Goal: Task Accomplishment & Management: Use online tool/utility

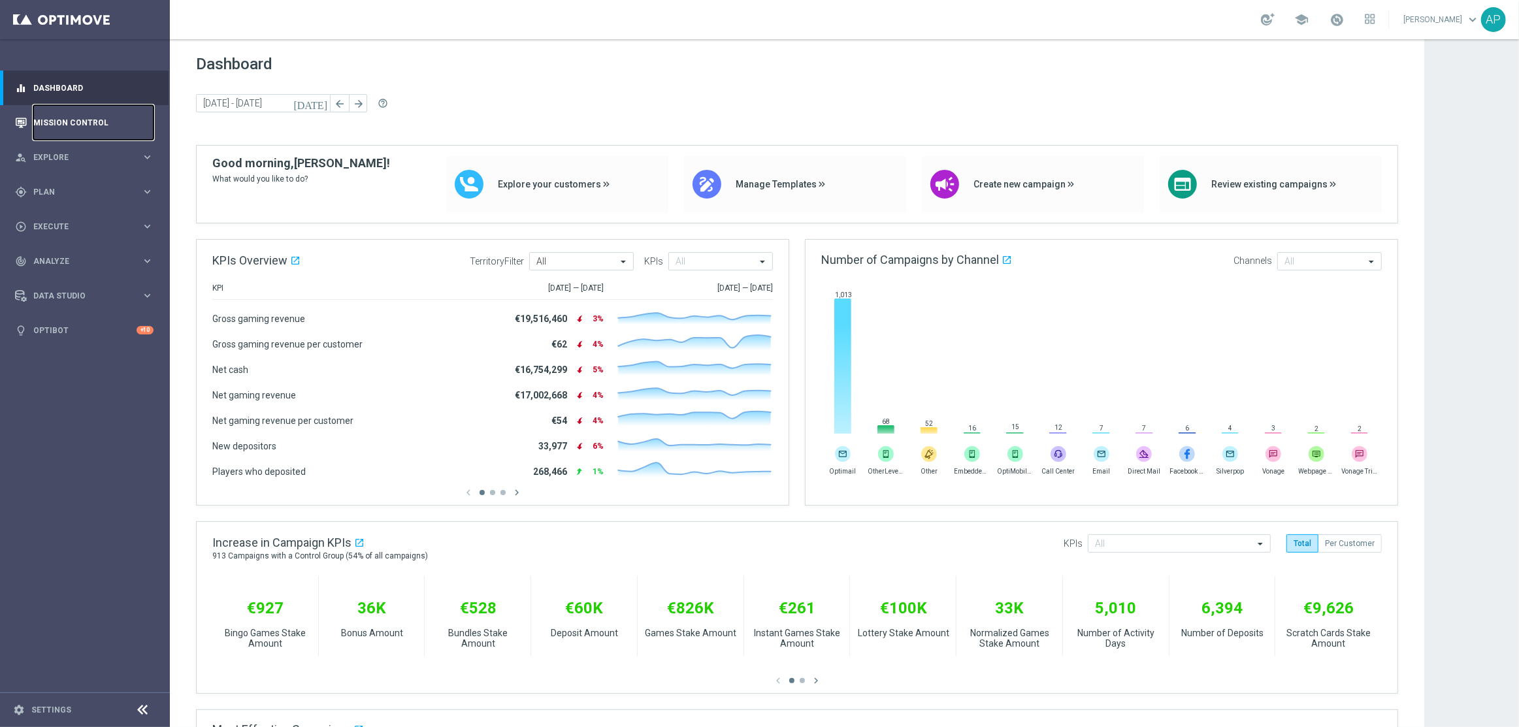
click at [86, 122] on link "Mission Control" at bounding box center [93, 122] width 120 height 35
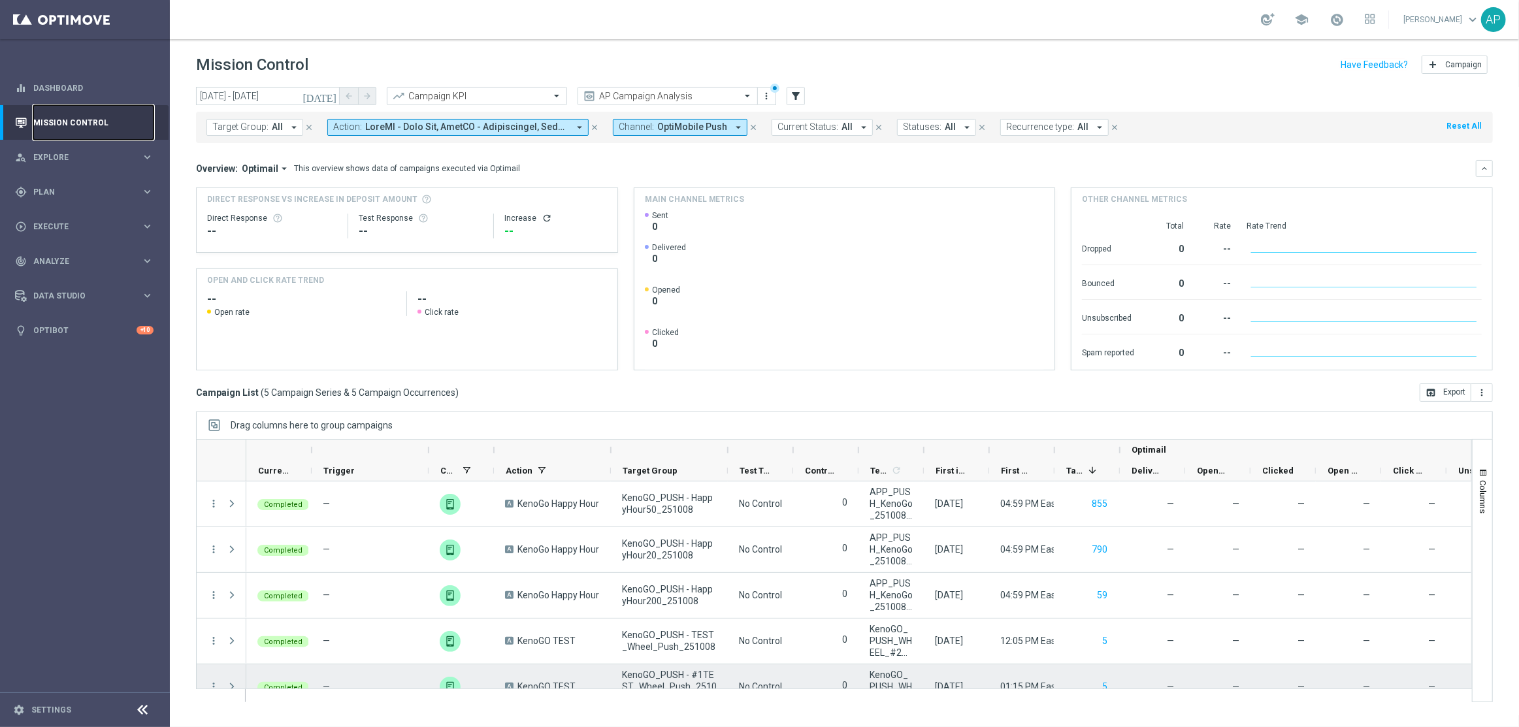
scroll to position [3, 0]
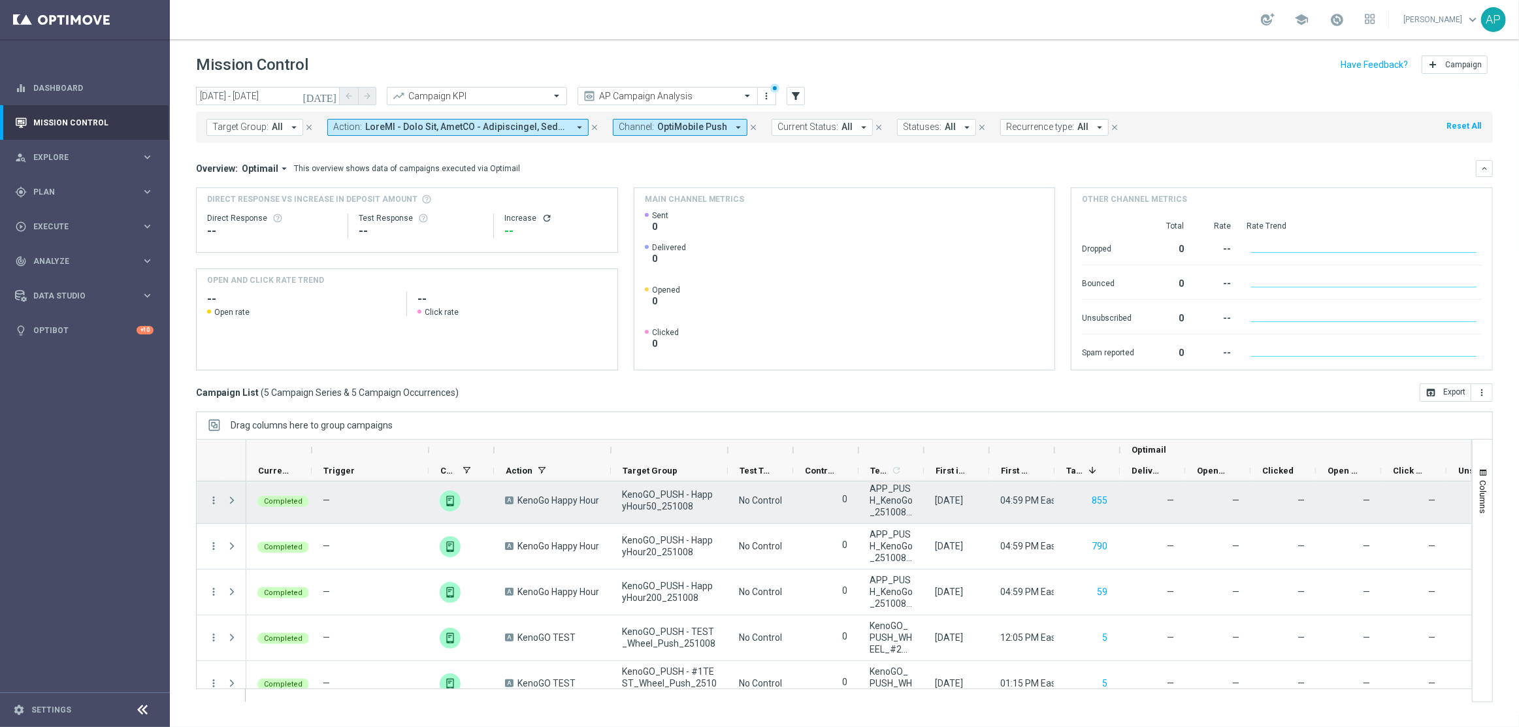
click at [290, 503] on span "Completed" at bounding box center [283, 501] width 39 height 8
click at [227, 502] on span "Press SPACE to select this row." at bounding box center [232, 500] width 12 height 10
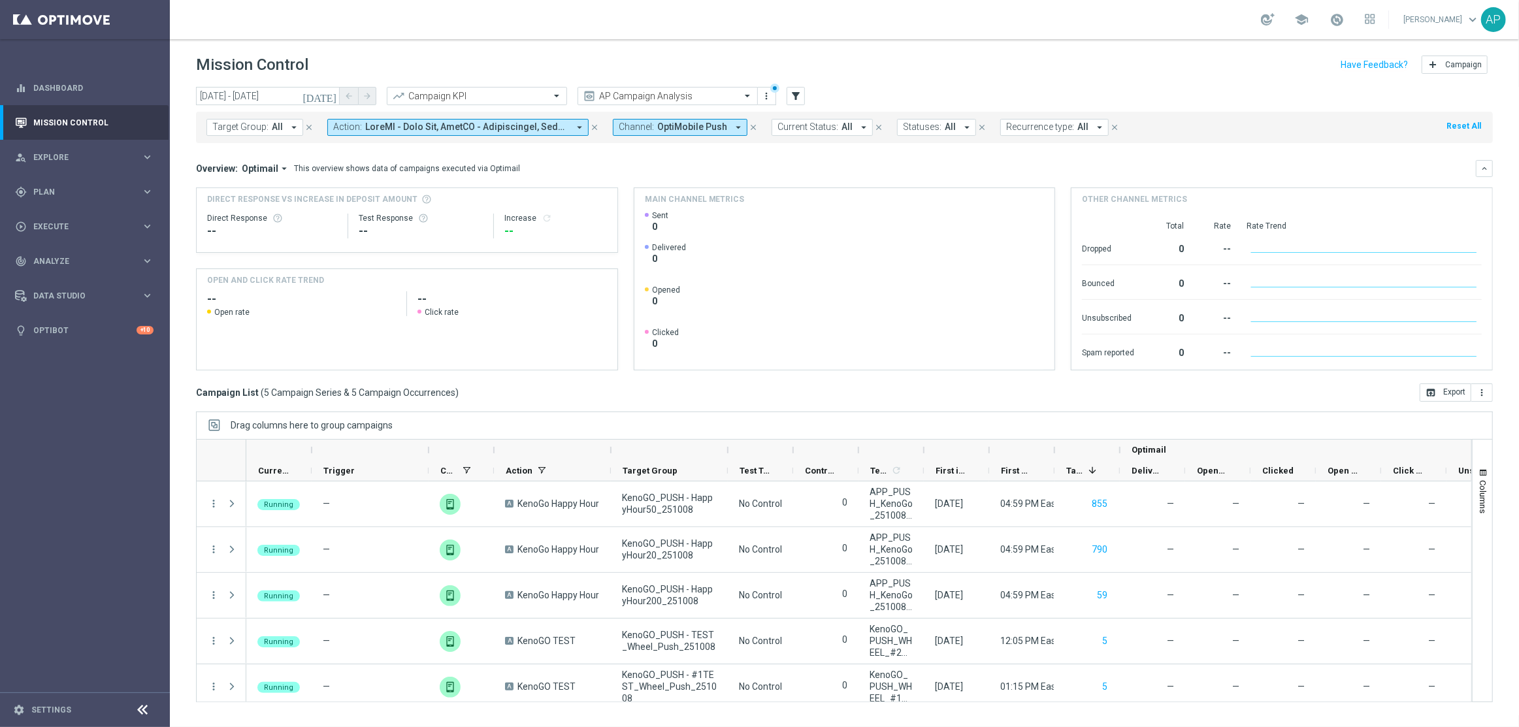
scroll to position [9, 0]
